Goal: Information Seeking & Learning: Learn about a topic

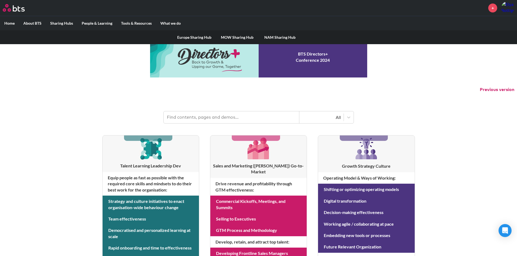
click at [63, 22] on label "Sharing Hubs" at bounding box center [61, 23] width 31 height 14
click at [0, 0] on input "Sharing Hubs" at bounding box center [0, 0] width 0 height 0
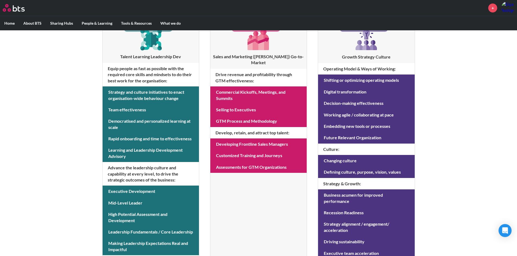
scroll to position [208, 0]
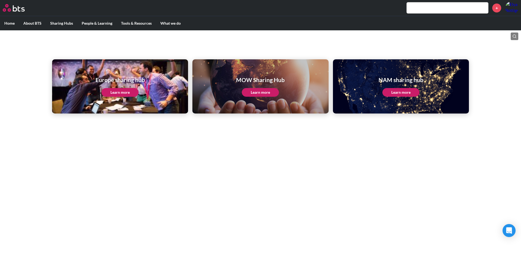
click at [402, 92] on link "Learn more" at bounding box center [400, 92] width 37 height 9
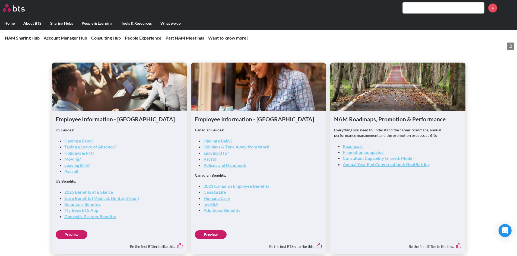
scroll to position [745, 0]
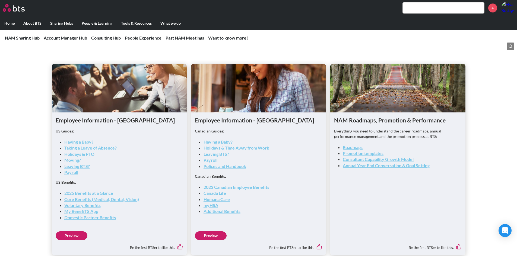
click at [104, 147] on link "Taking a Leave of Absence?" at bounding box center [90, 147] width 52 height 5
click at [108, 193] on link "2025 Benefits at a Glance" at bounding box center [88, 193] width 49 height 5
click at [105, 192] on link "2025 Benefits at a Glance" at bounding box center [88, 193] width 49 height 5
